Goal: Check status: Check status

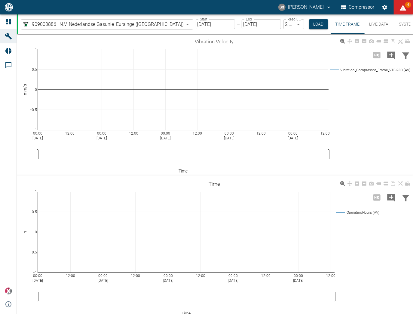
click at [196, 24] on input "[DATE]" at bounding box center [215, 24] width 39 height 10
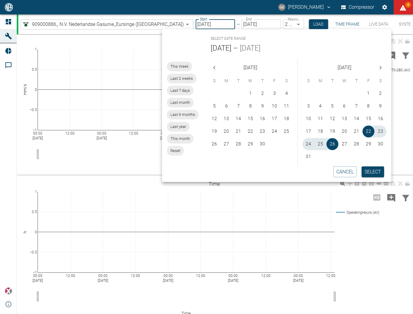
click at [180, 66] on span "This Week" at bounding box center [179, 66] width 25 height 6
type input "[DATE]"
click at [372, 173] on button "Select" at bounding box center [373, 171] width 23 height 11
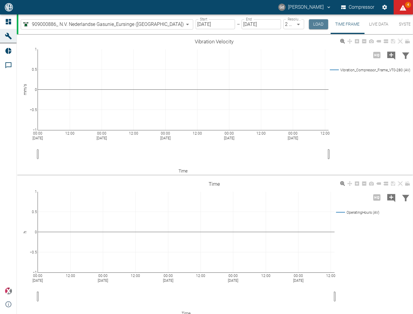
click at [309, 25] on button "Load" at bounding box center [318, 24] width 19 height 10
